Goal: Task Accomplishment & Management: Complete application form

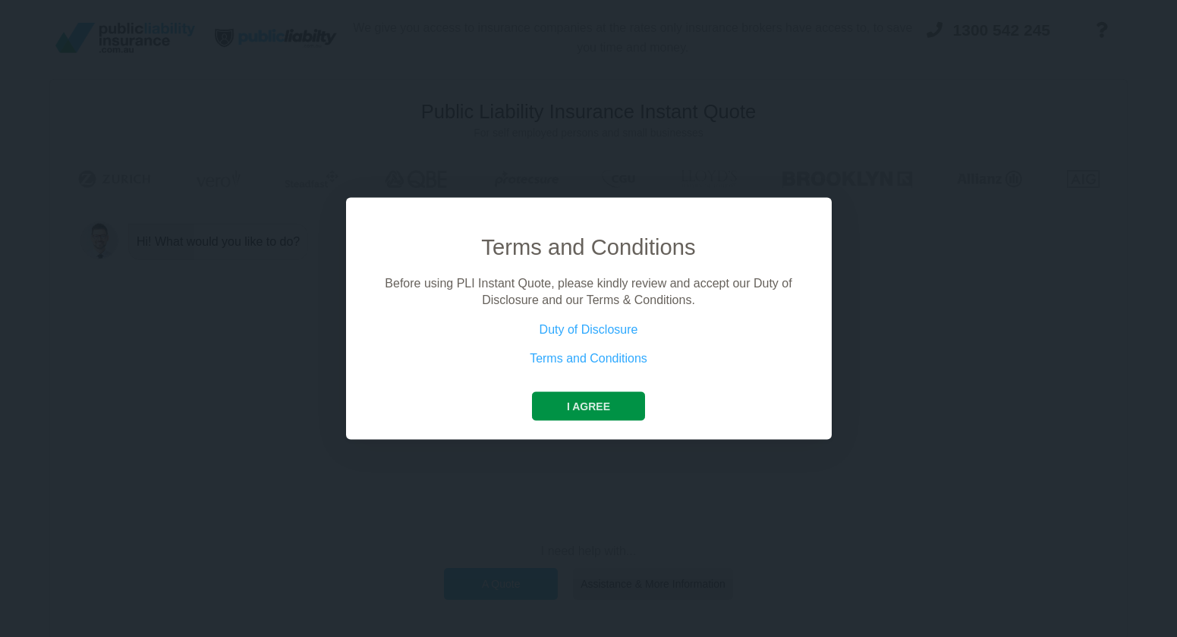
click at [574, 411] on button "I agree" at bounding box center [588, 406] width 113 height 29
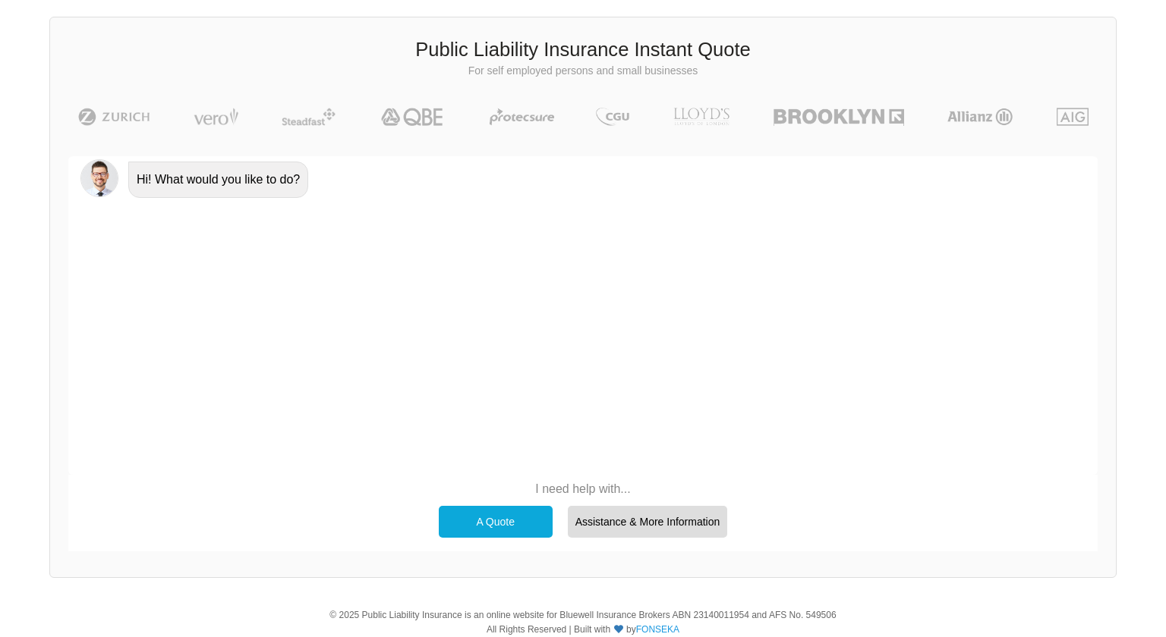
scroll to position [104, 0]
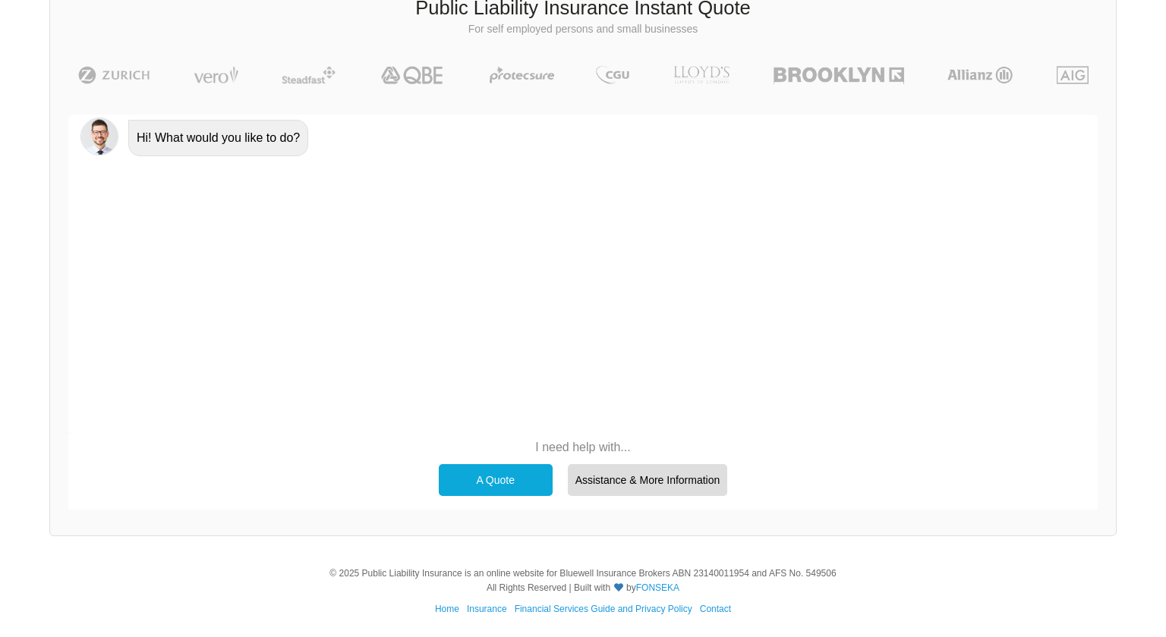
click at [504, 478] on div "A Quote" at bounding box center [496, 480] width 114 height 32
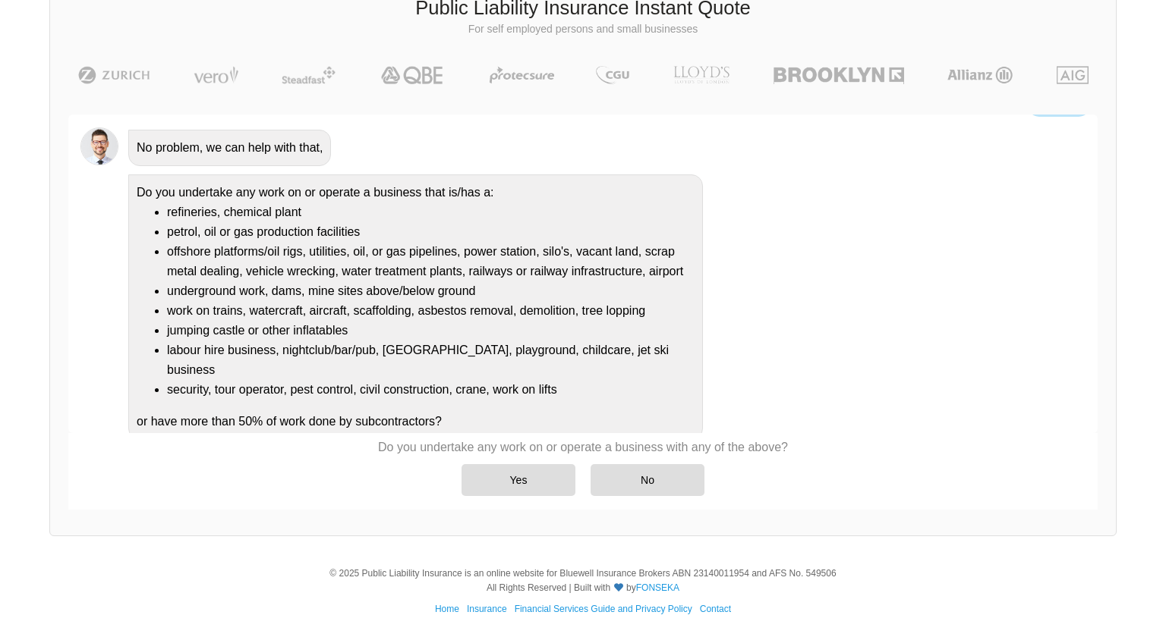
scroll to position [93, 0]
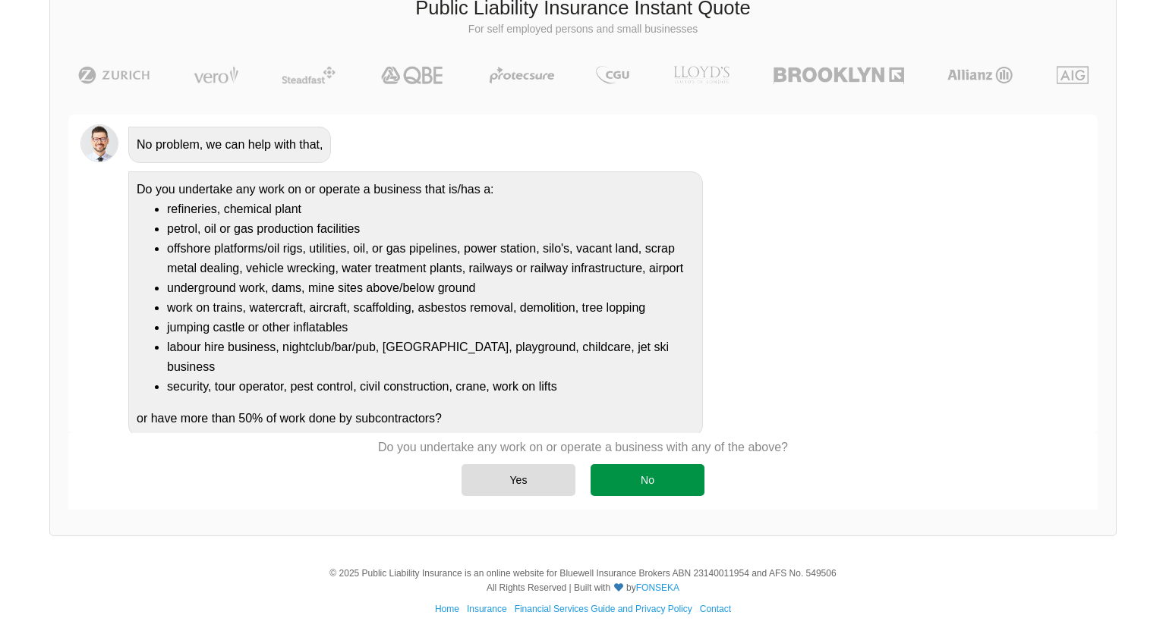
click at [675, 483] on div "No" at bounding box center [647, 480] width 114 height 32
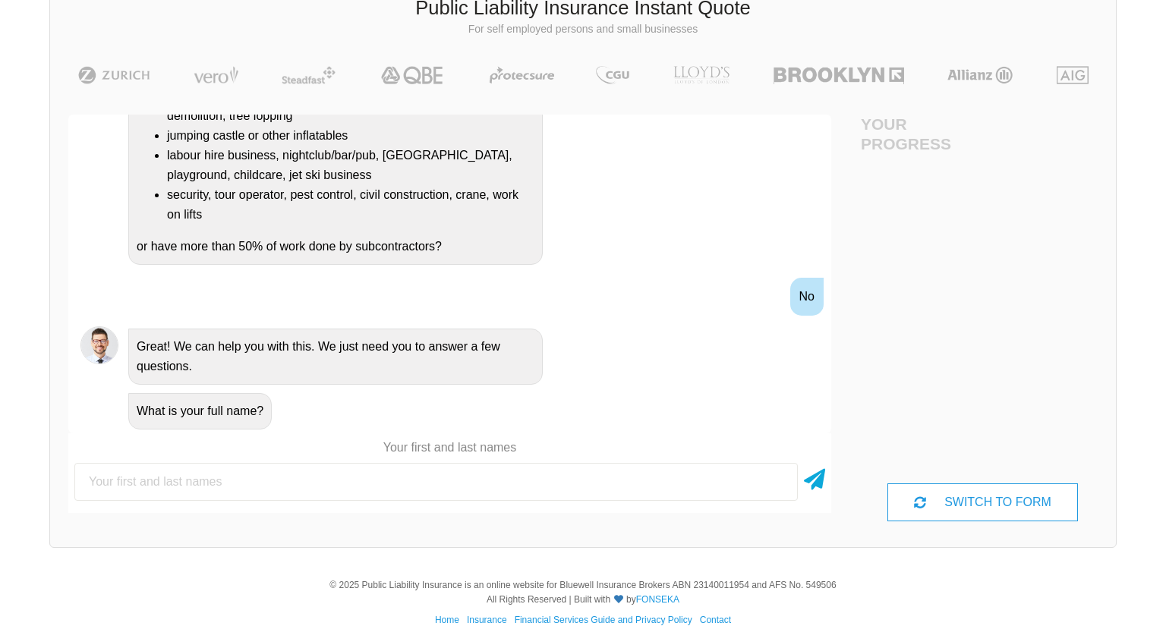
scroll to position [107, 68]
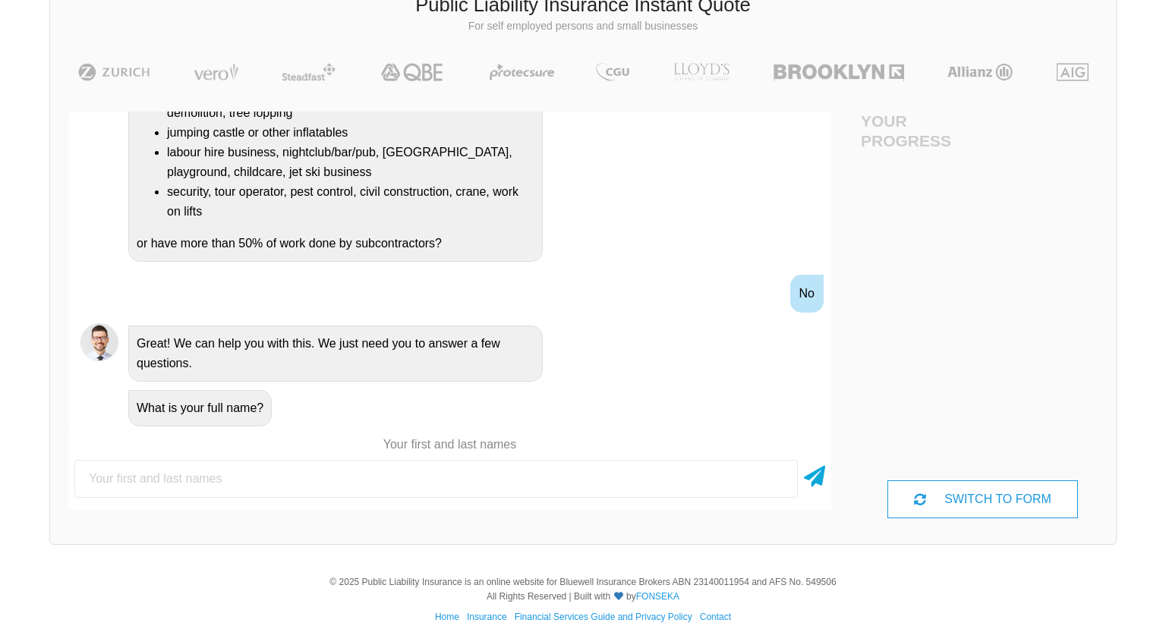
click at [400, 485] on input "text" at bounding box center [435, 479] width 723 height 38
type input "[PERSON_NAME]"
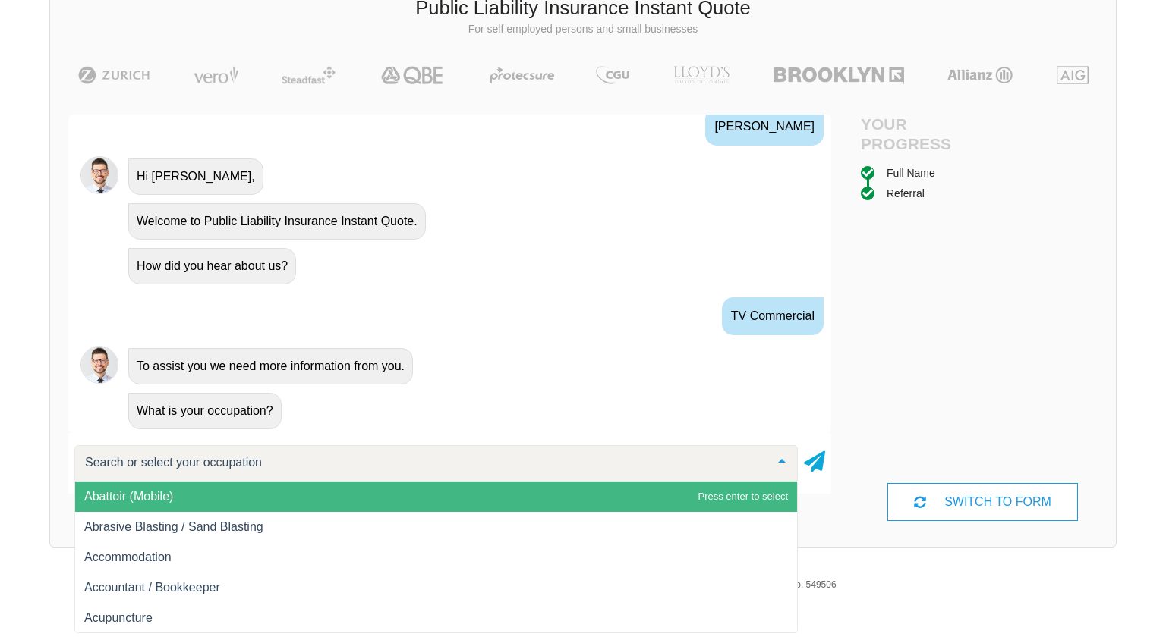
scroll to position [107, 0]
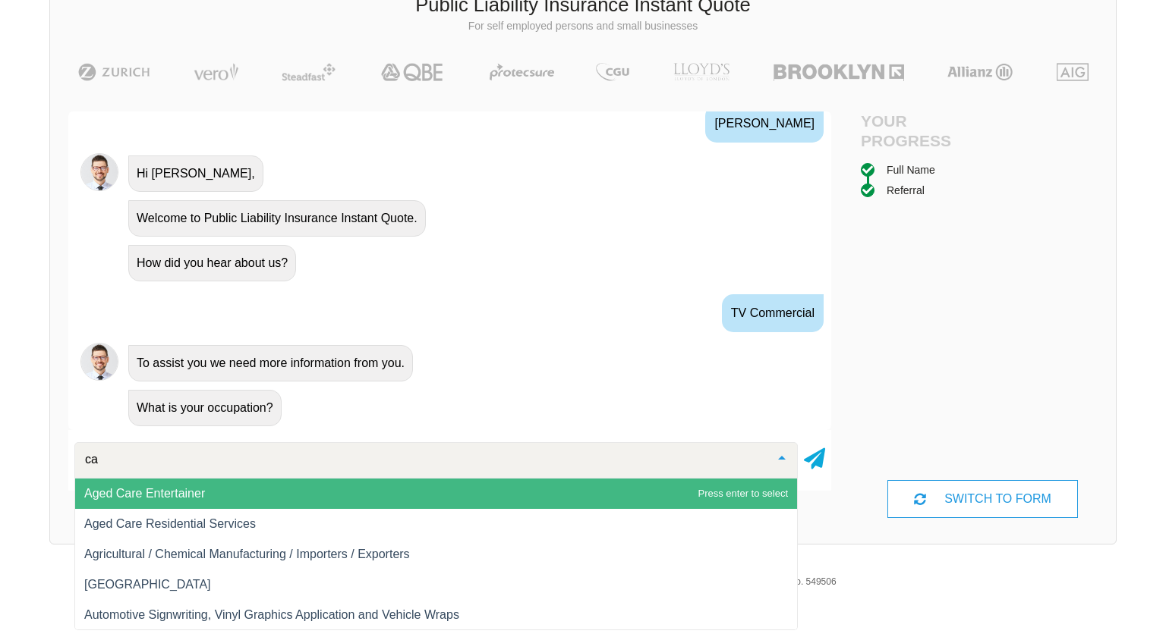
type input "c"
type input "r"
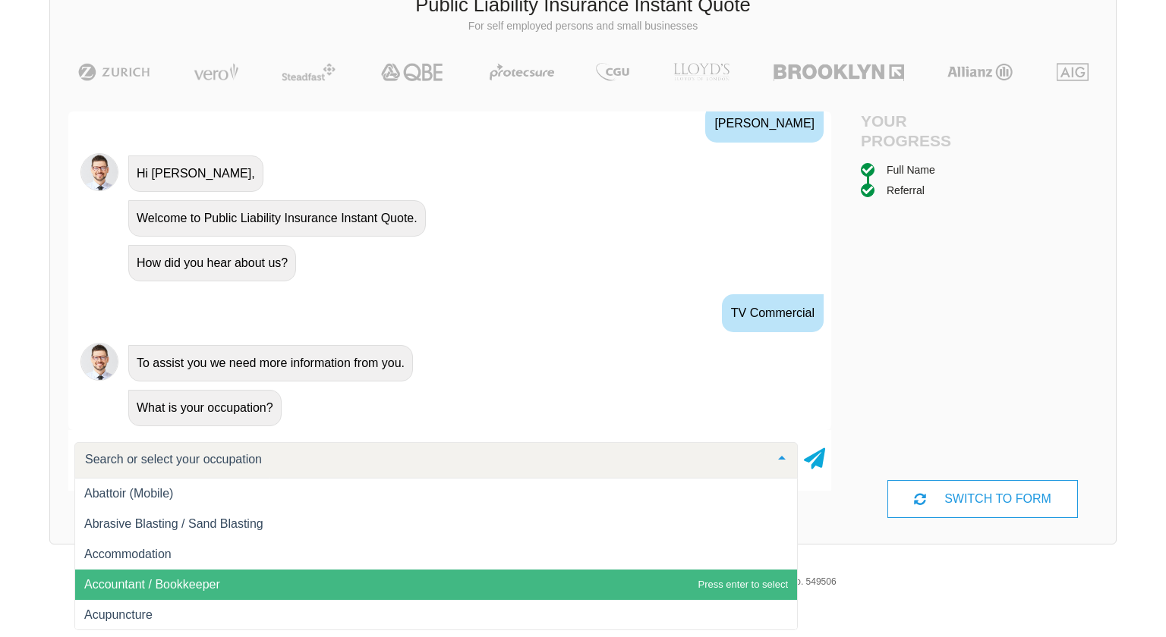
click at [185, 259] on div "How did you hear about us?" at bounding box center [212, 263] width 168 height 36
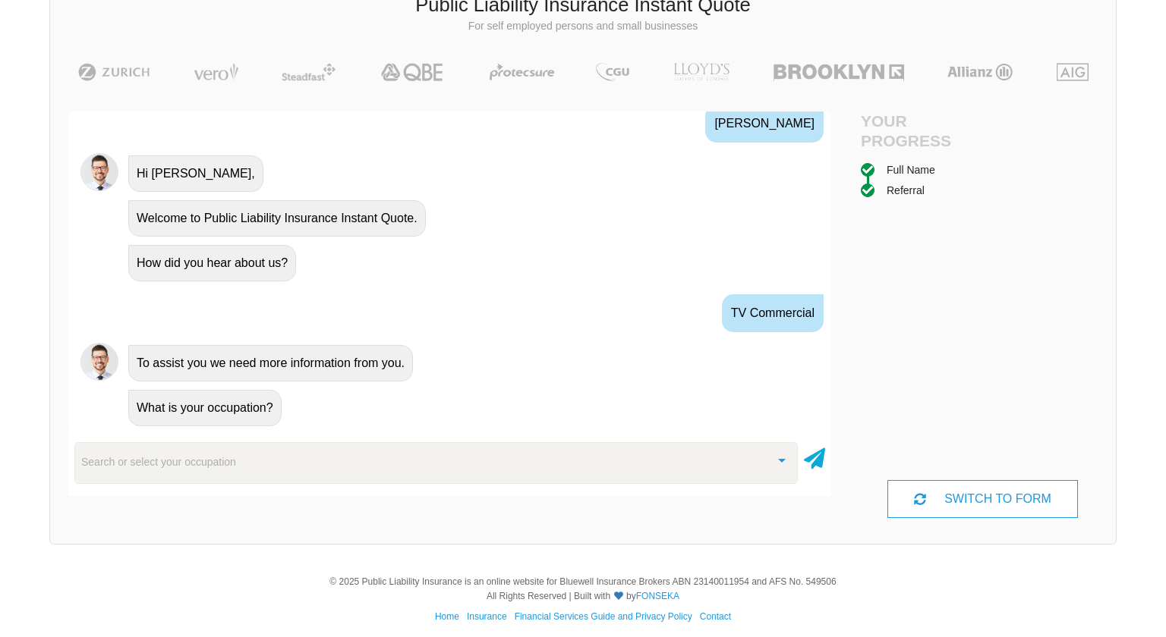
click at [204, 262] on div "How did you hear about us?" at bounding box center [212, 263] width 168 height 36
click at [260, 472] on div "Search or select your occupation" at bounding box center [435, 462] width 723 height 41
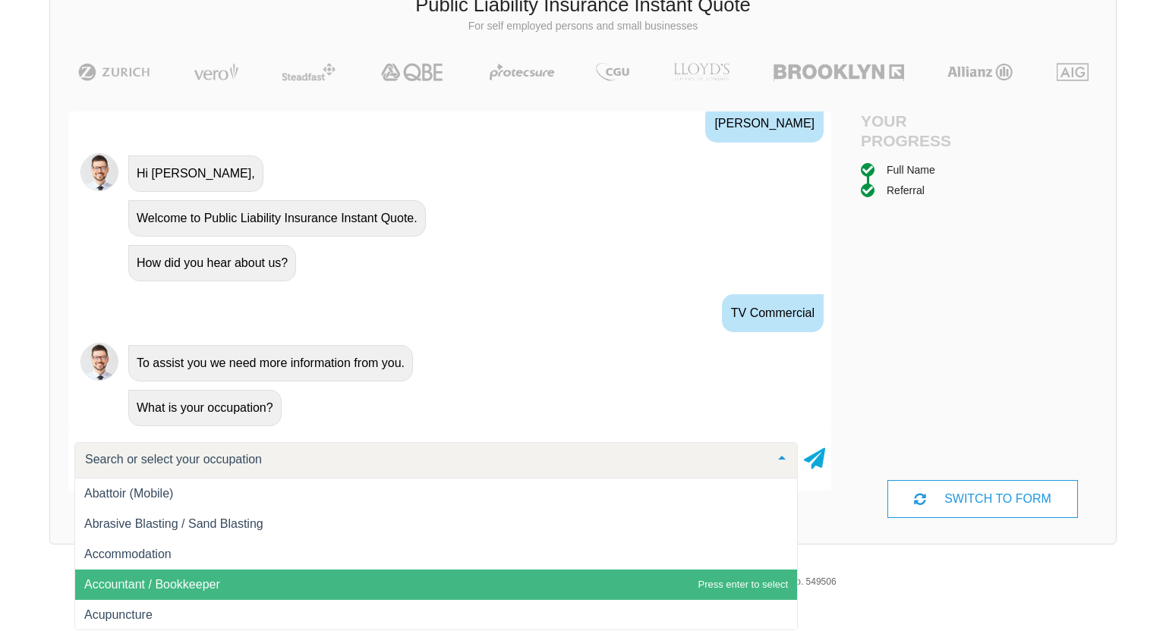
click at [261, 461] on input "text" at bounding box center [423, 459] width 685 height 15
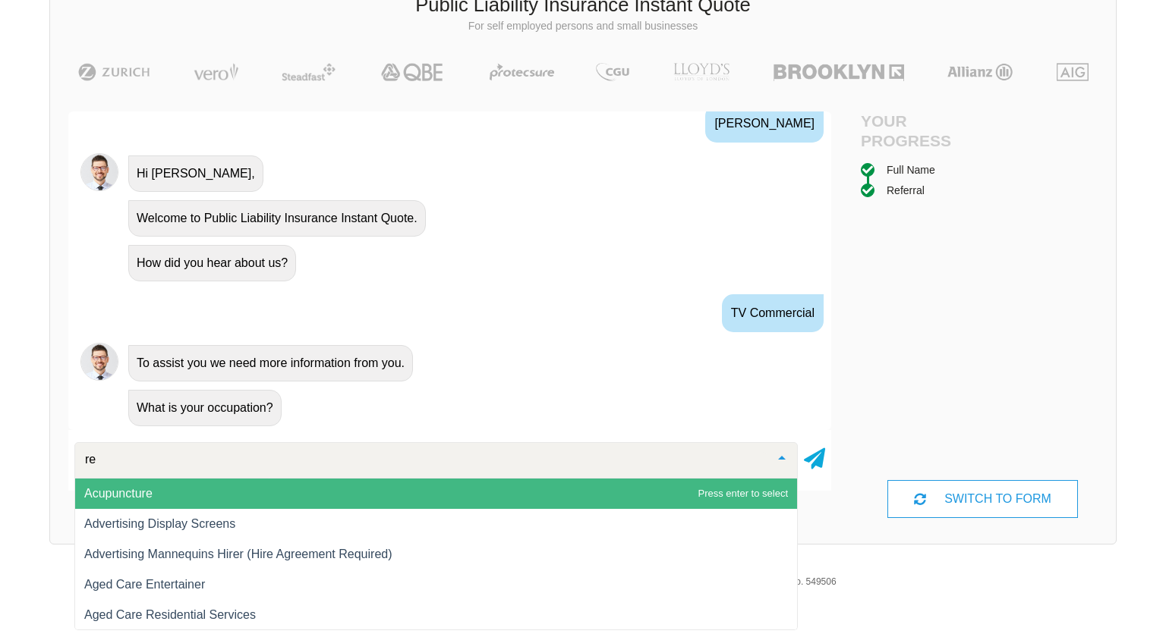
type input "r"
type input "f"
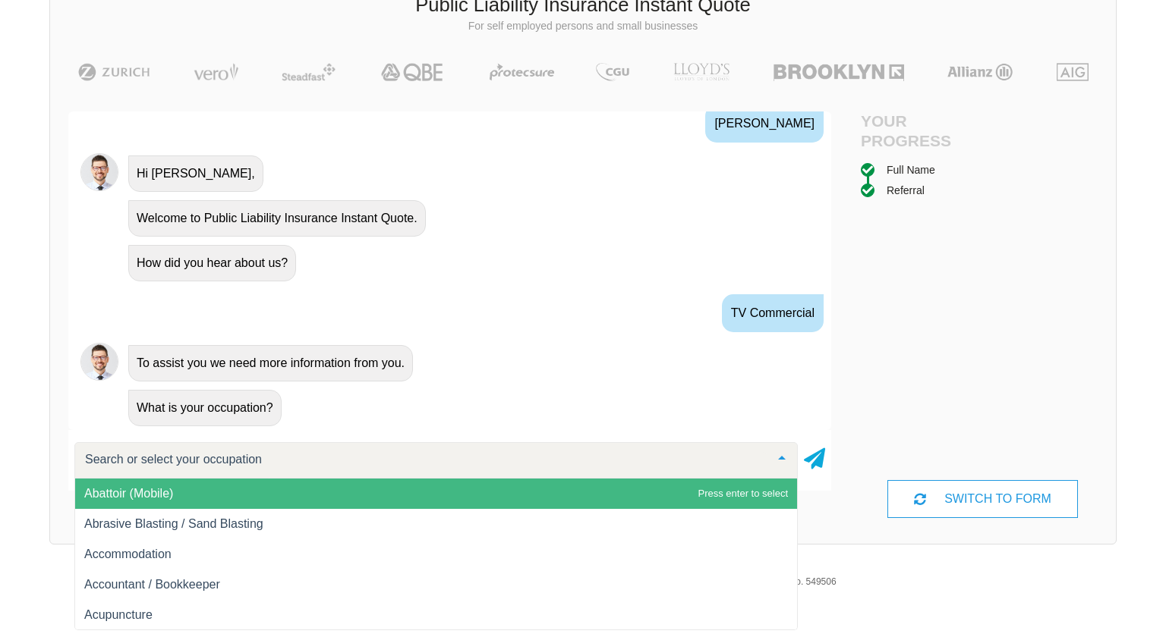
type input "a"
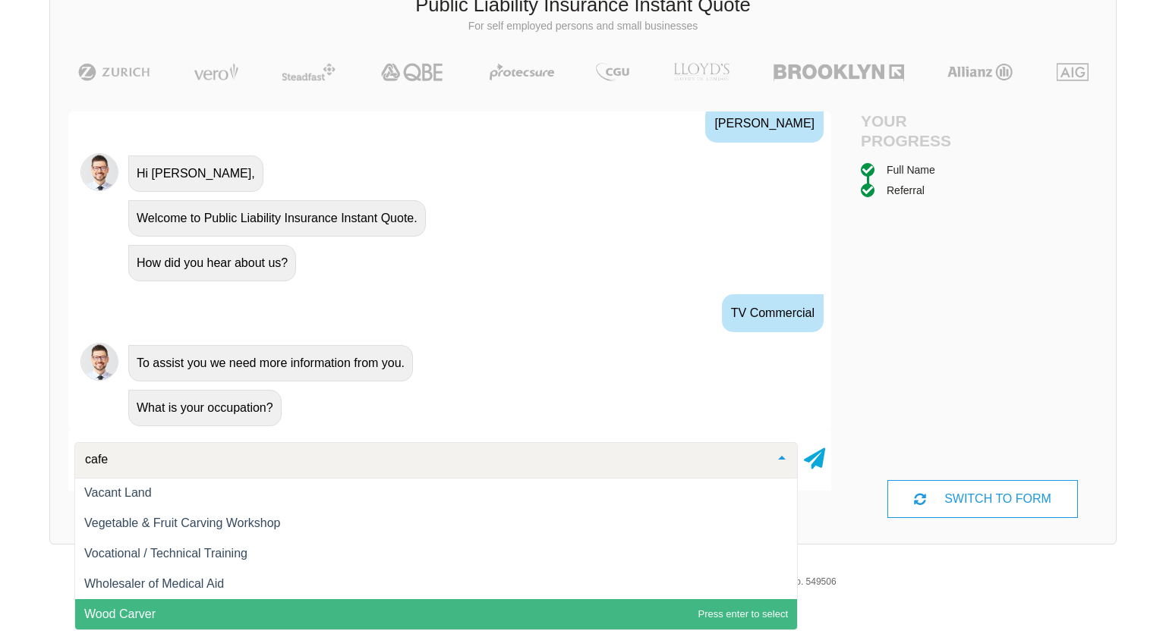
scroll to position [0, 0]
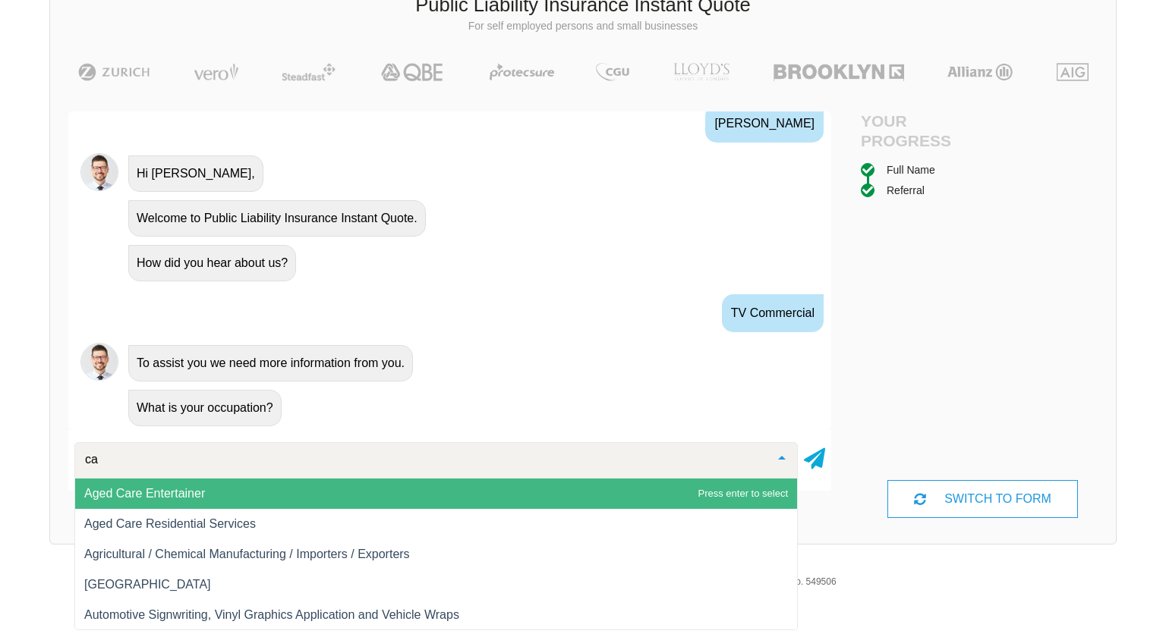
type input "c"
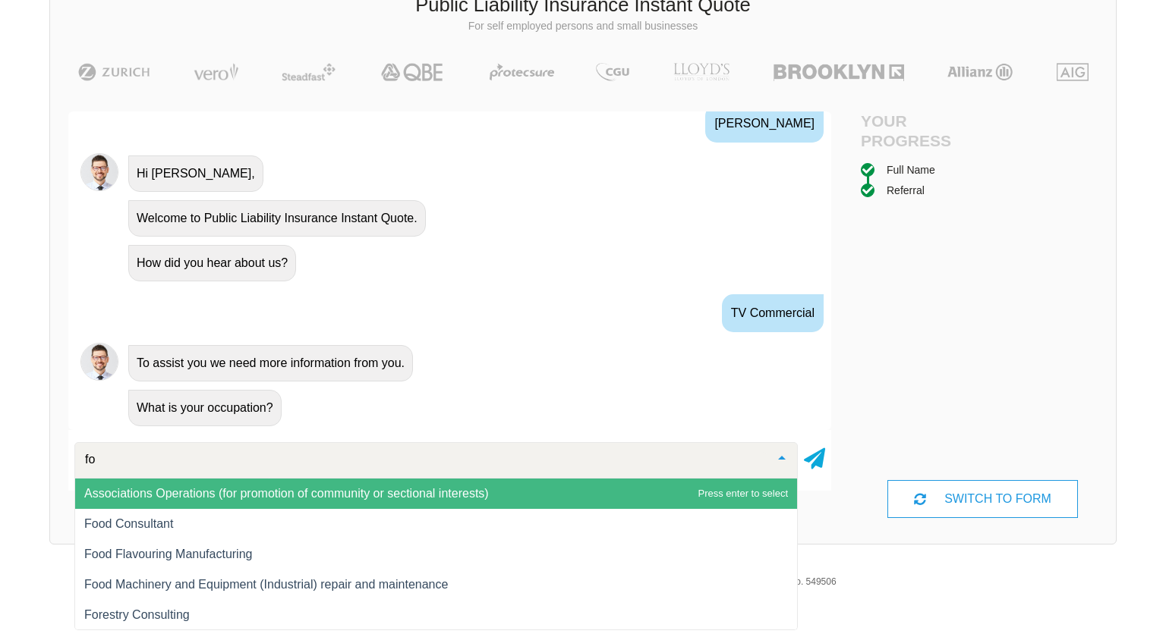
type input "f"
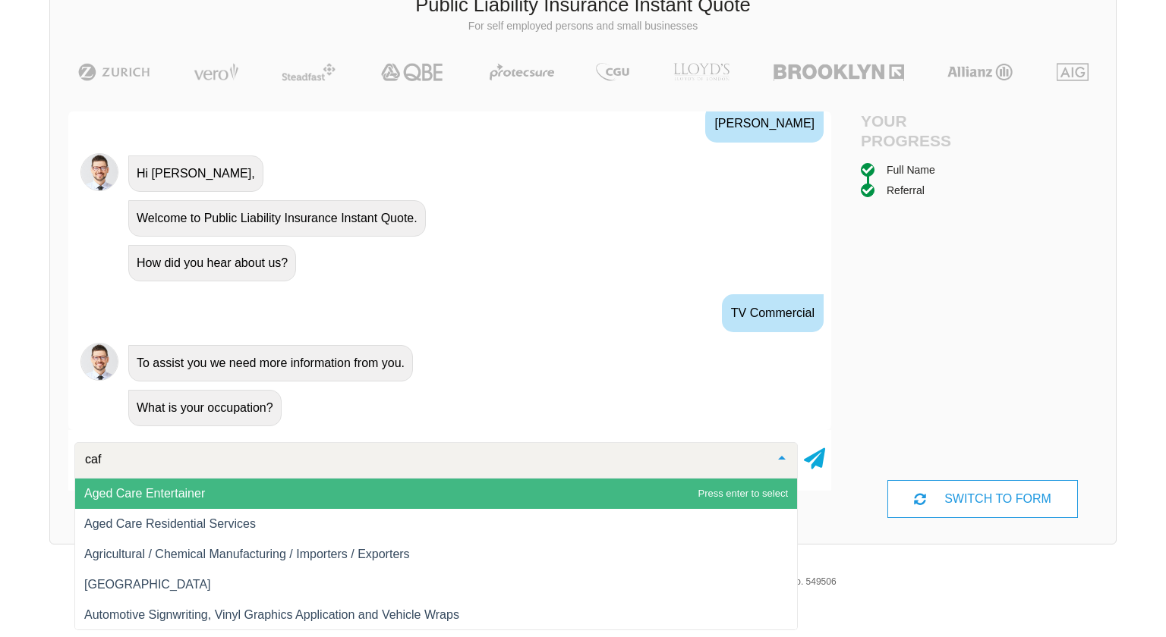
type input "cafe"
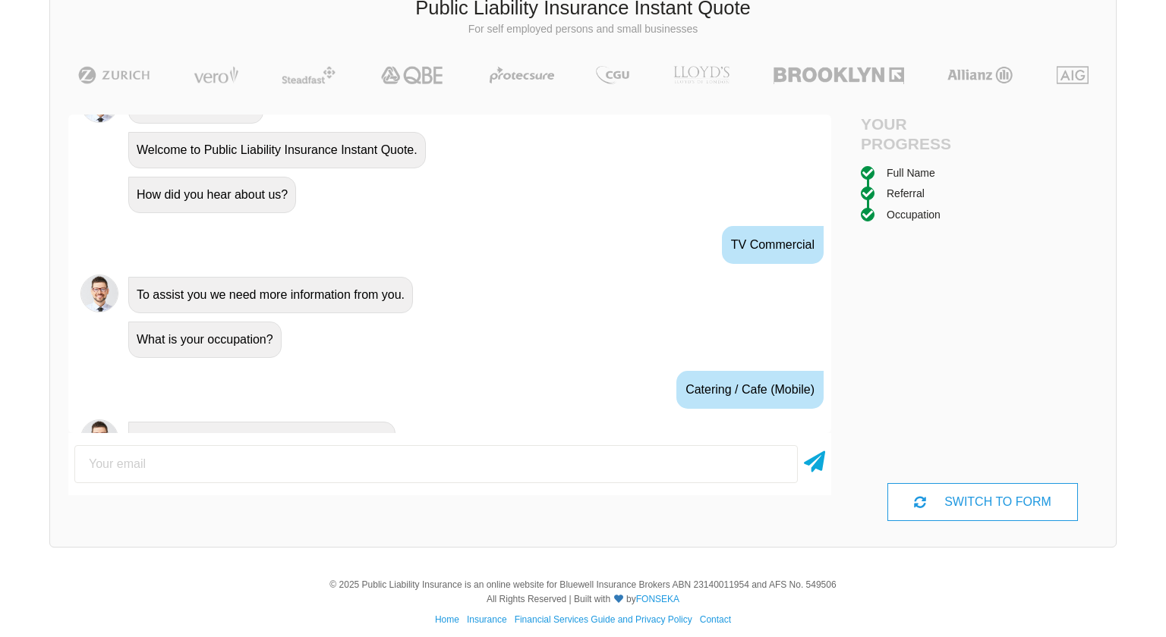
scroll to position [760, 0]
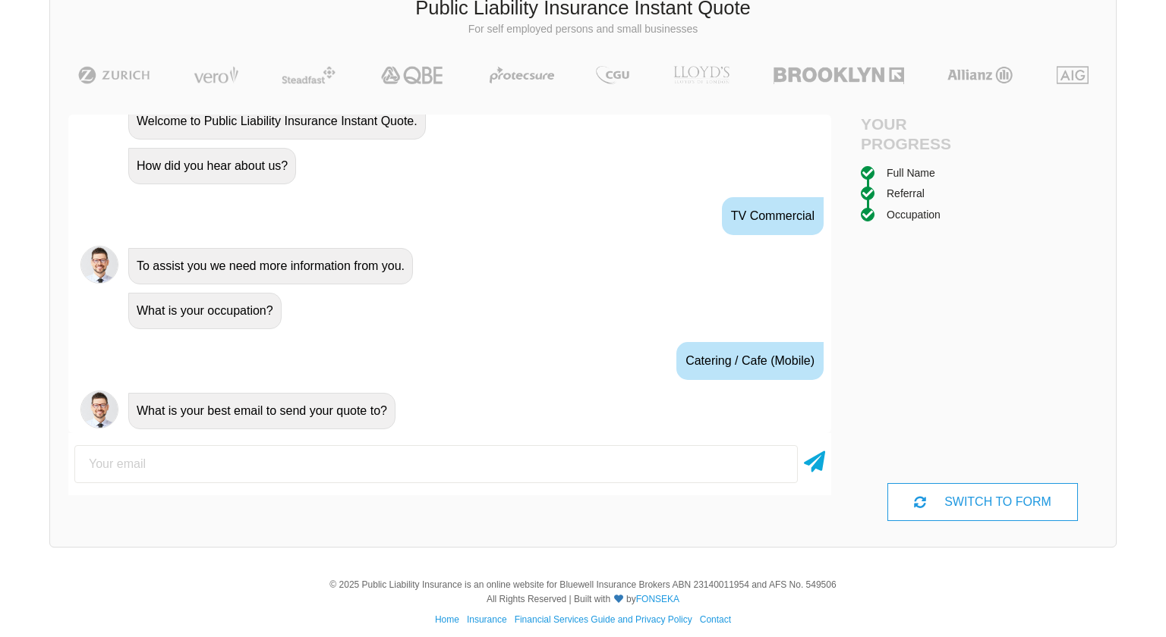
drag, startPoint x: 292, startPoint y: 463, endPoint x: 266, endPoint y: 474, distance: 27.9
click at [275, 507] on div "Hi! What would you like to do? A Quote No problem, we can help with that, Do yo…" at bounding box center [449, 318] width 763 height 406
type input "[EMAIL_ADDRESS][DOMAIN_NAME]"
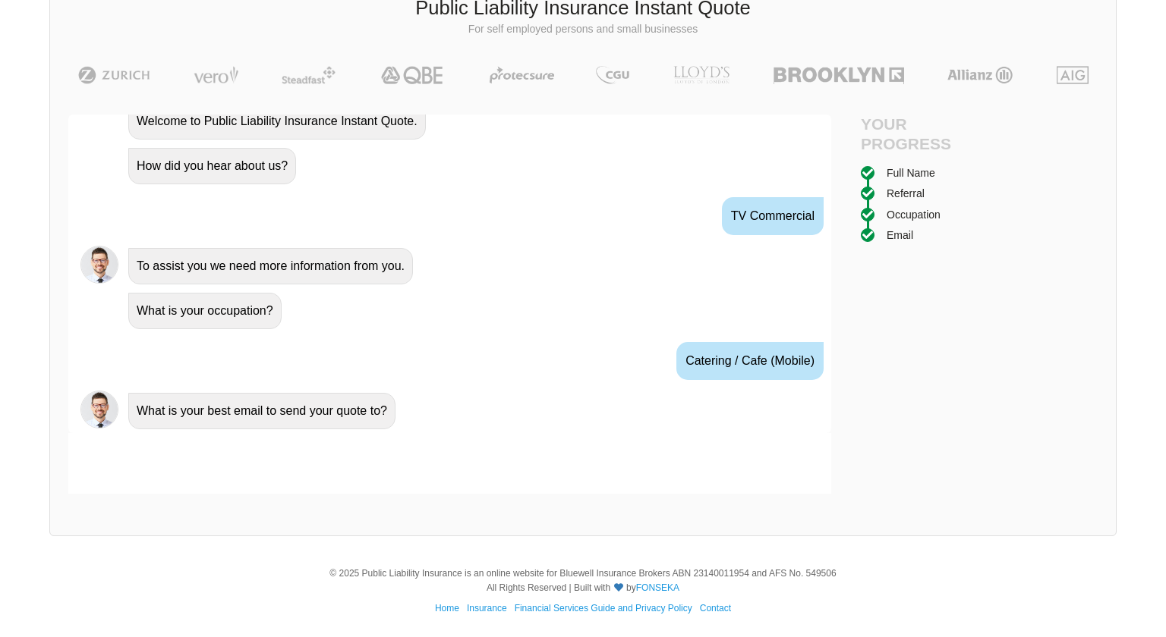
scroll to position [860, 0]
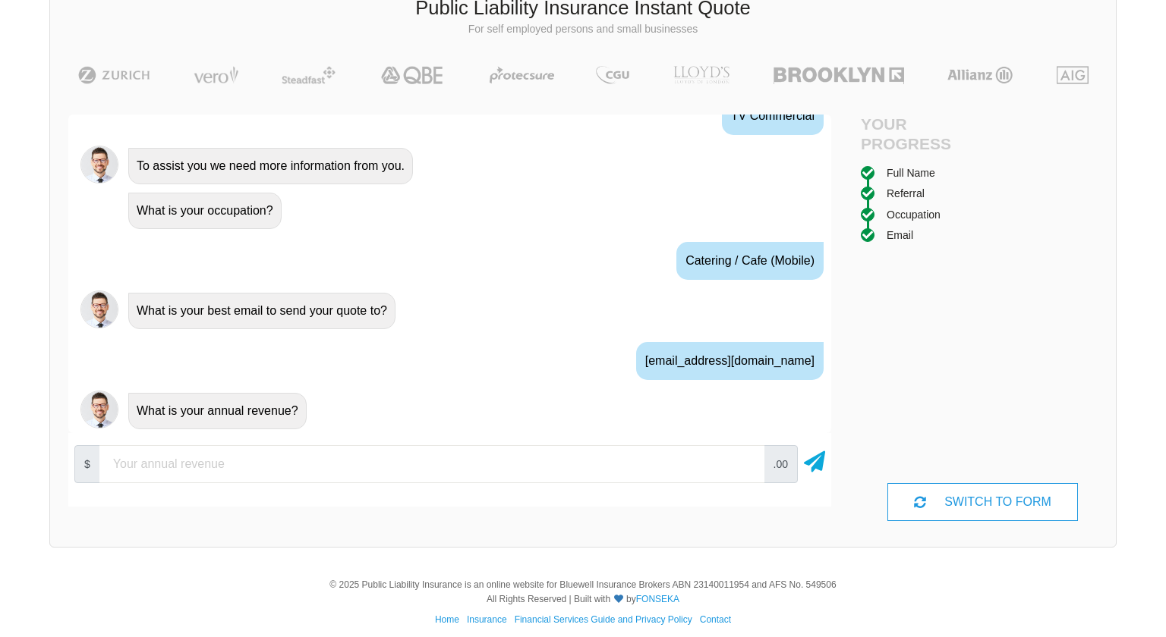
click at [325, 477] on input "number" at bounding box center [431, 464] width 665 height 38
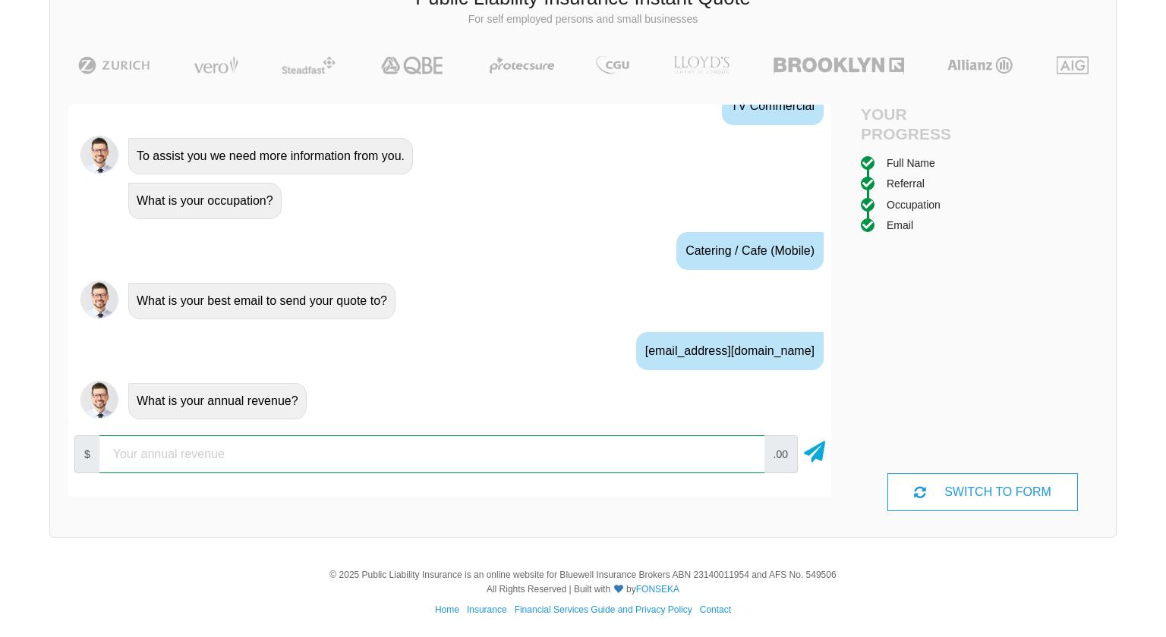
scroll to position [904, 0]
